Goal: Navigation & Orientation: Find specific page/section

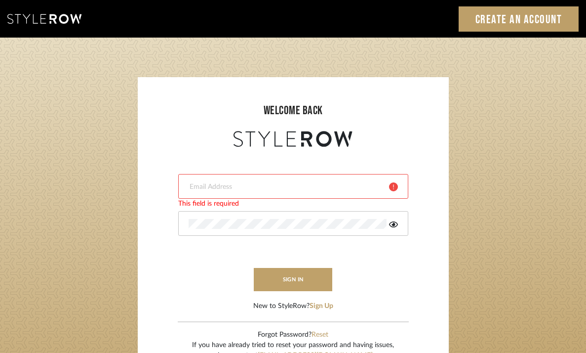
type input "[EMAIL_ADDRESS][DOMAIN_NAME]"
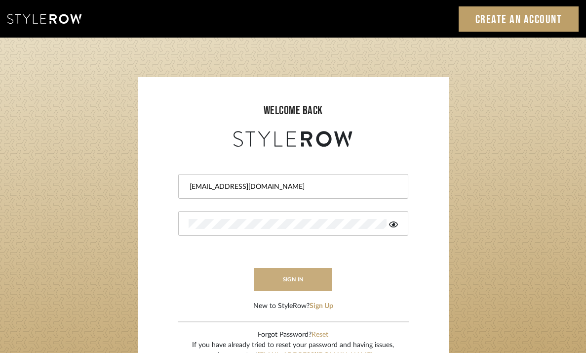
click at [282, 276] on button "sign in" at bounding box center [293, 279] width 79 height 23
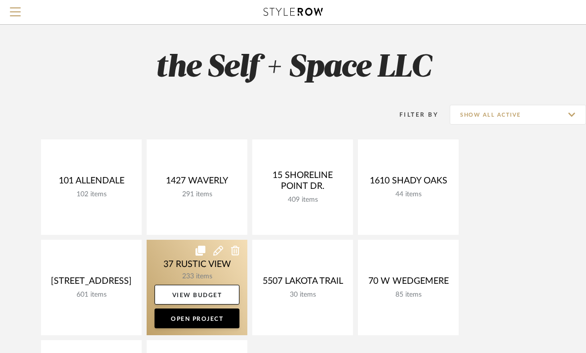
click at [174, 257] on link at bounding box center [197, 287] width 101 height 95
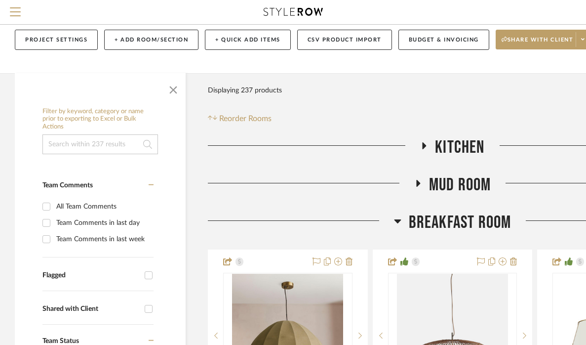
scroll to position [51, 0]
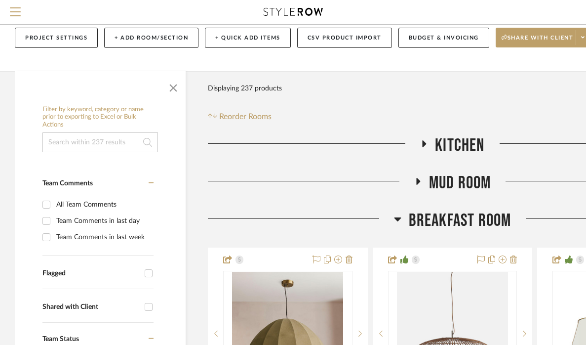
click at [397, 219] on icon at bounding box center [397, 219] width 7 height 4
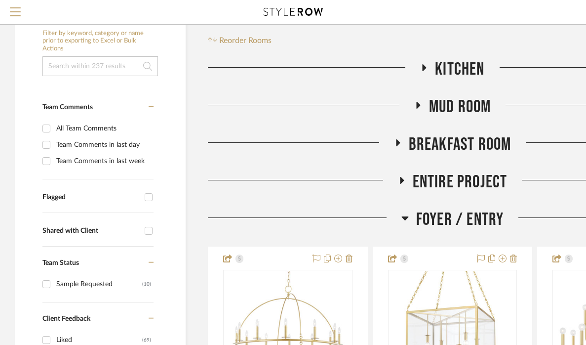
click at [407, 218] on icon at bounding box center [405, 218] width 7 height 12
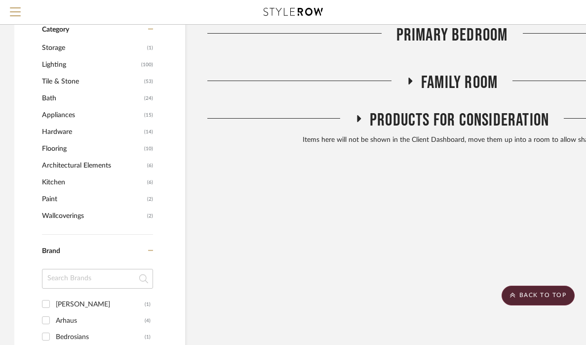
scroll to position [640, 0]
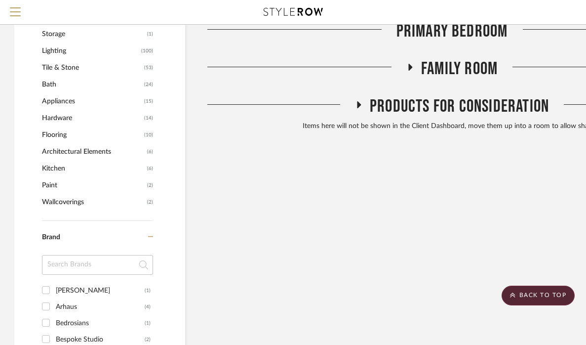
click at [412, 65] on icon at bounding box center [410, 66] width 12 height 7
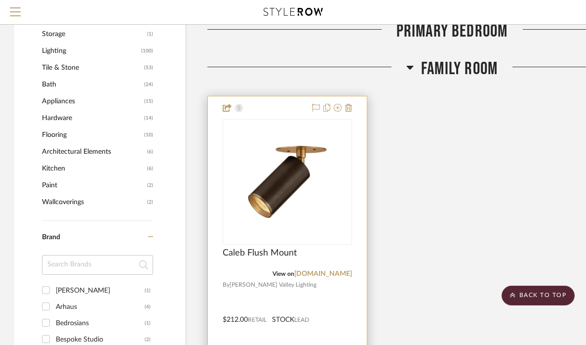
click at [279, 151] on img "0" at bounding box center [287, 181] width 123 height 123
click at [284, 172] on img "0" at bounding box center [287, 181] width 123 height 123
click at [299, 193] on img "0" at bounding box center [287, 181] width 123 height 123
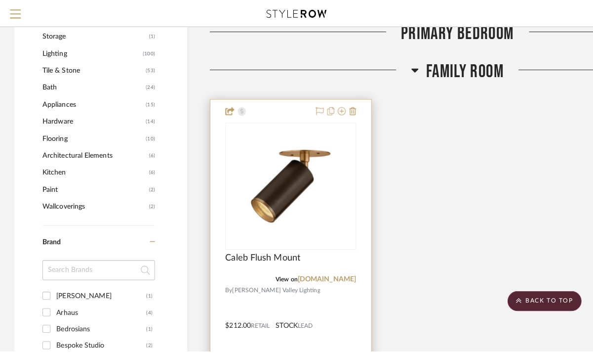
scroll to position [0, 0]
